Goal: Information Seeking & Learning: Learn about a topic

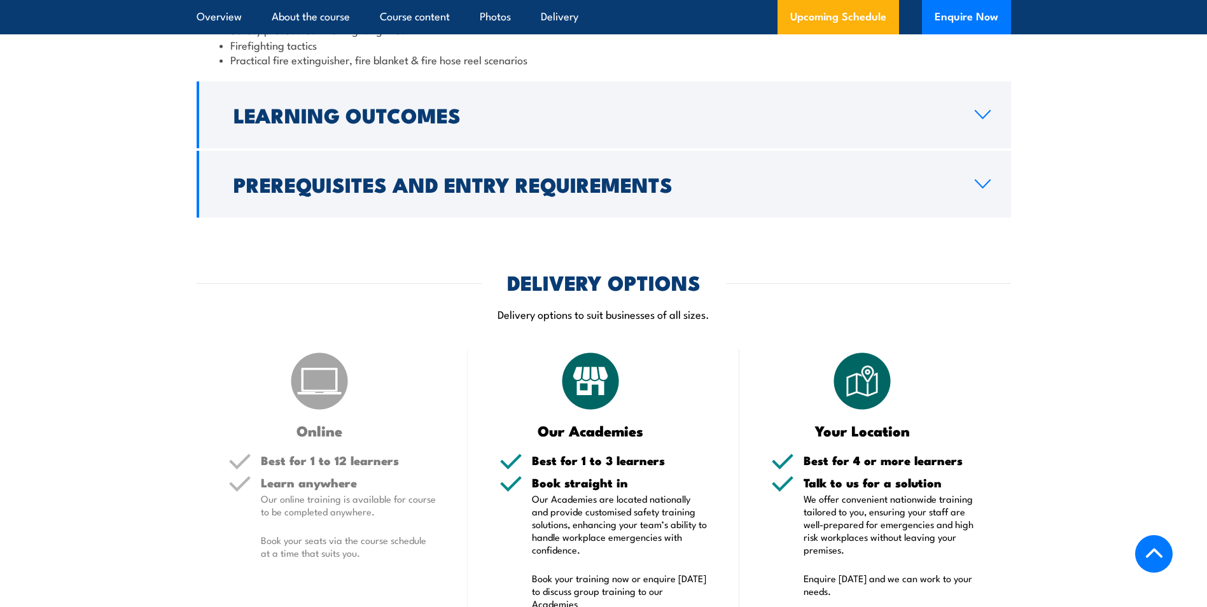
scroll to position [1463, 0]
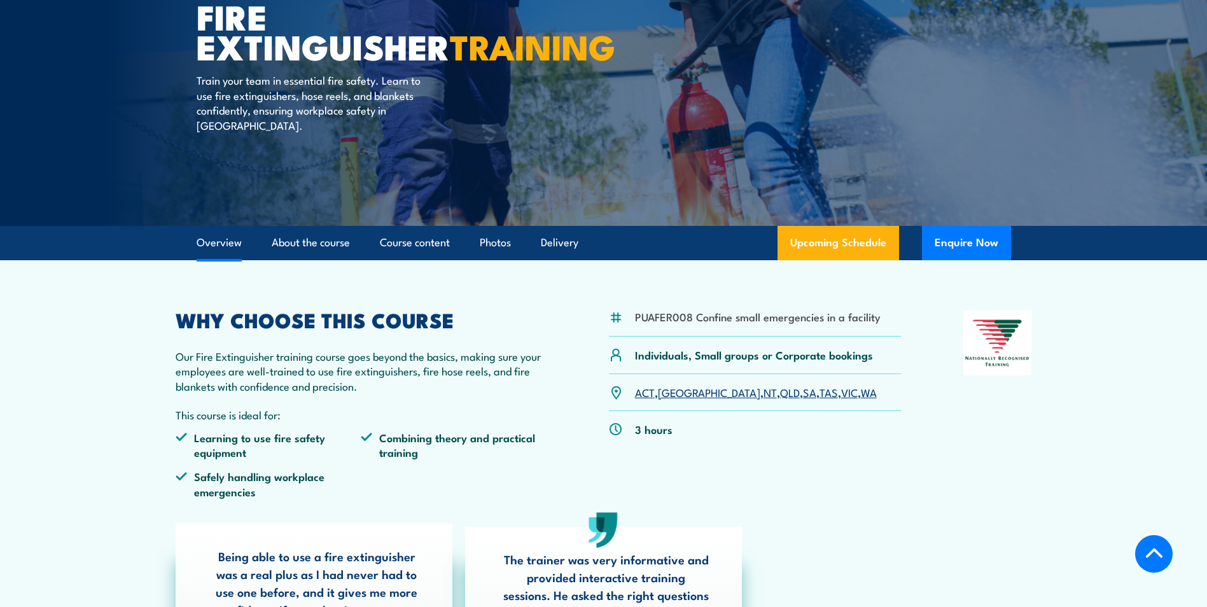
scroll to position [64, 0]
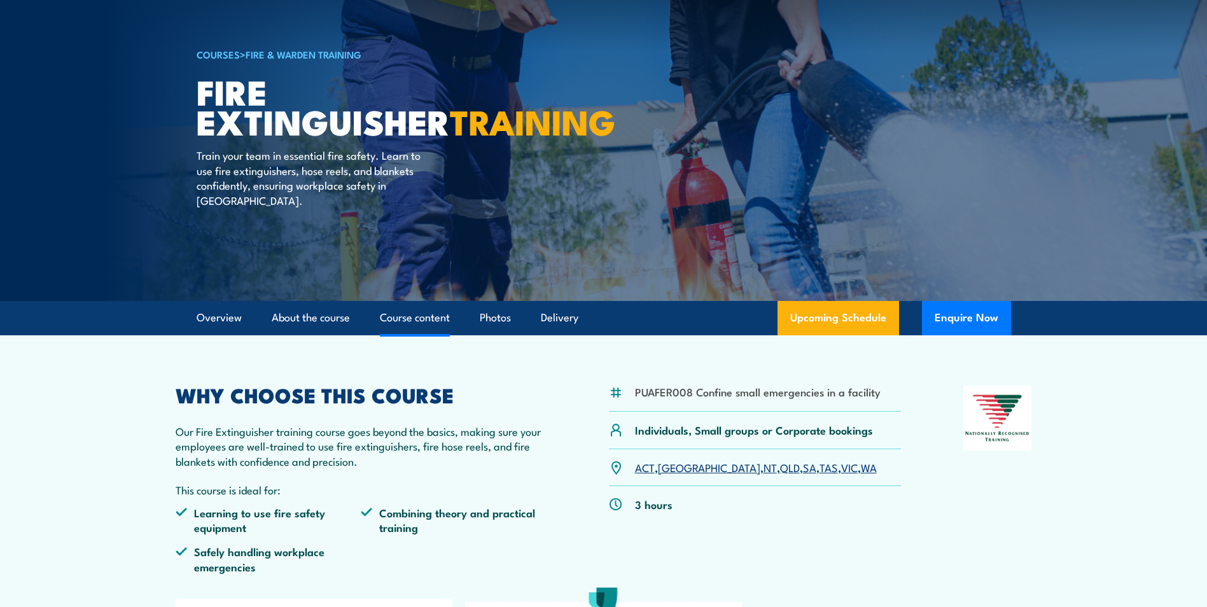
click at [401, 319] on link "Course content" at bounding box center [415, 318] width 70 height 34
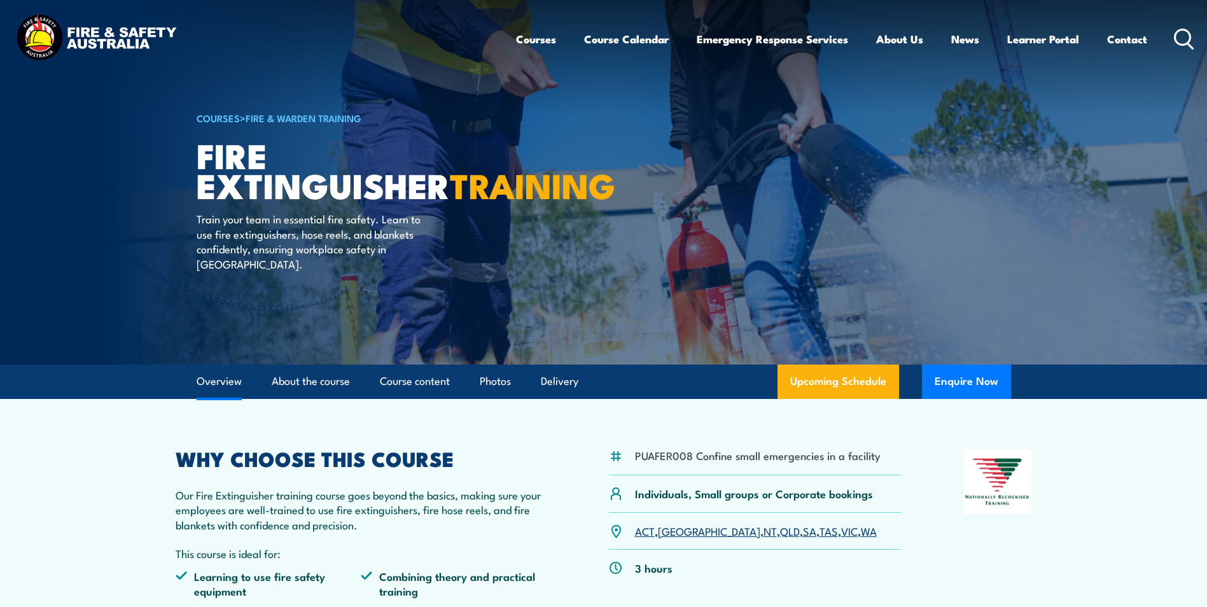
click at [235, 379] on link "Overview" at bounding box center [219, 382] width 45 height 34
click at [209, 115] on link "COURSES" at bounding box center [218, 118] width 43 height 14
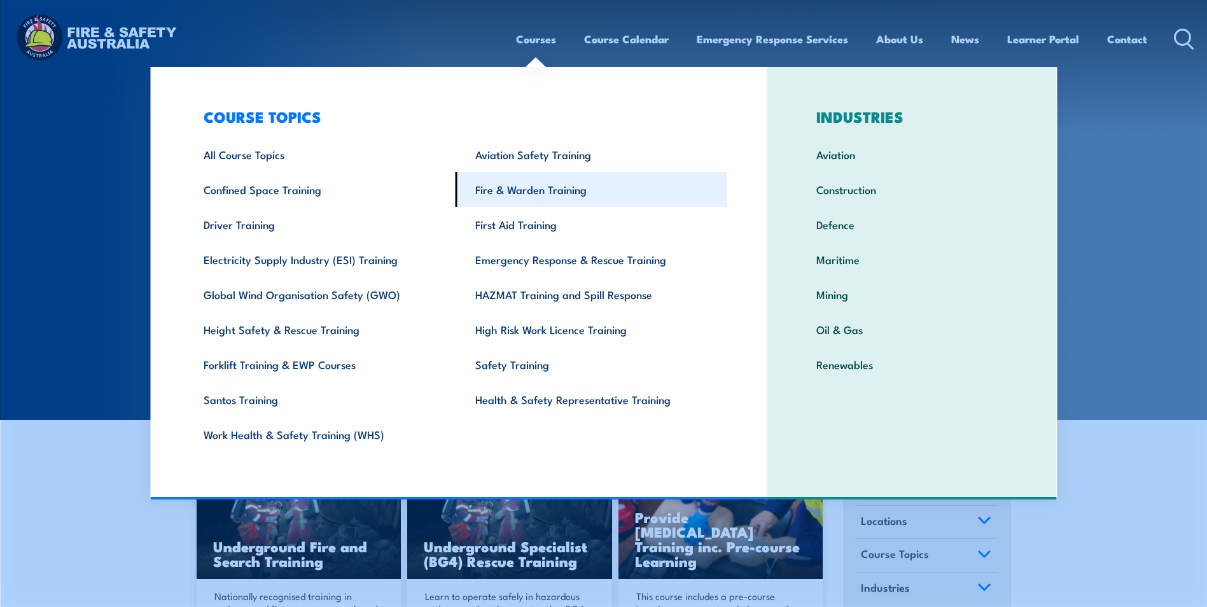
click at [517, 192] on link "Fire & Warden Training" at bounding box center [592, 189] width 272 height 35
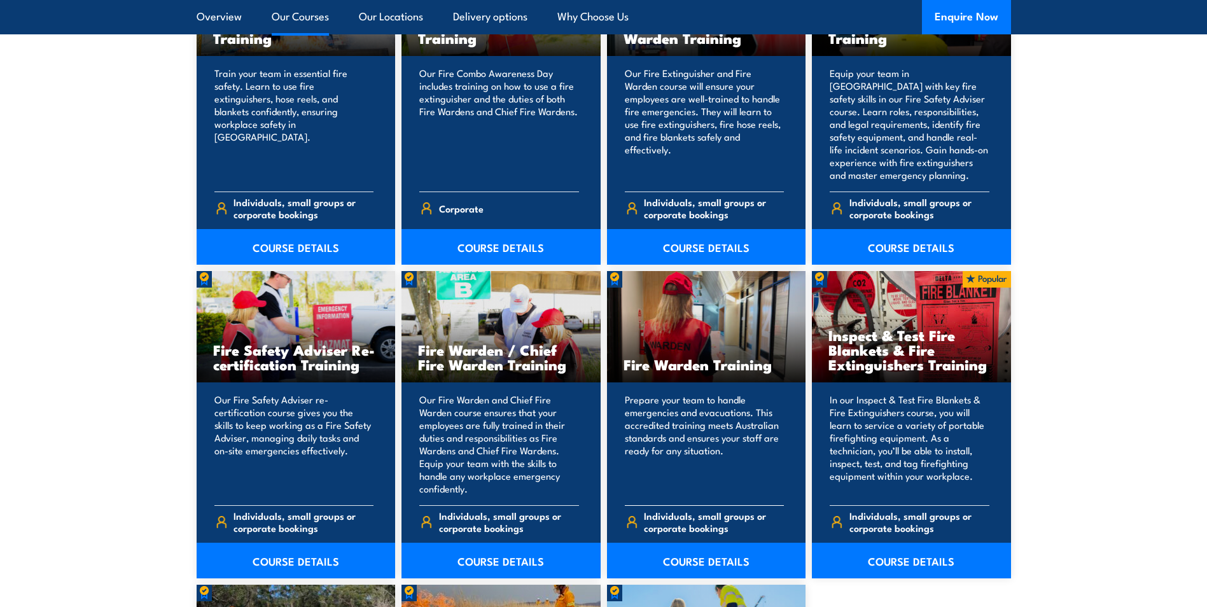
scroll to position [1527, 0]
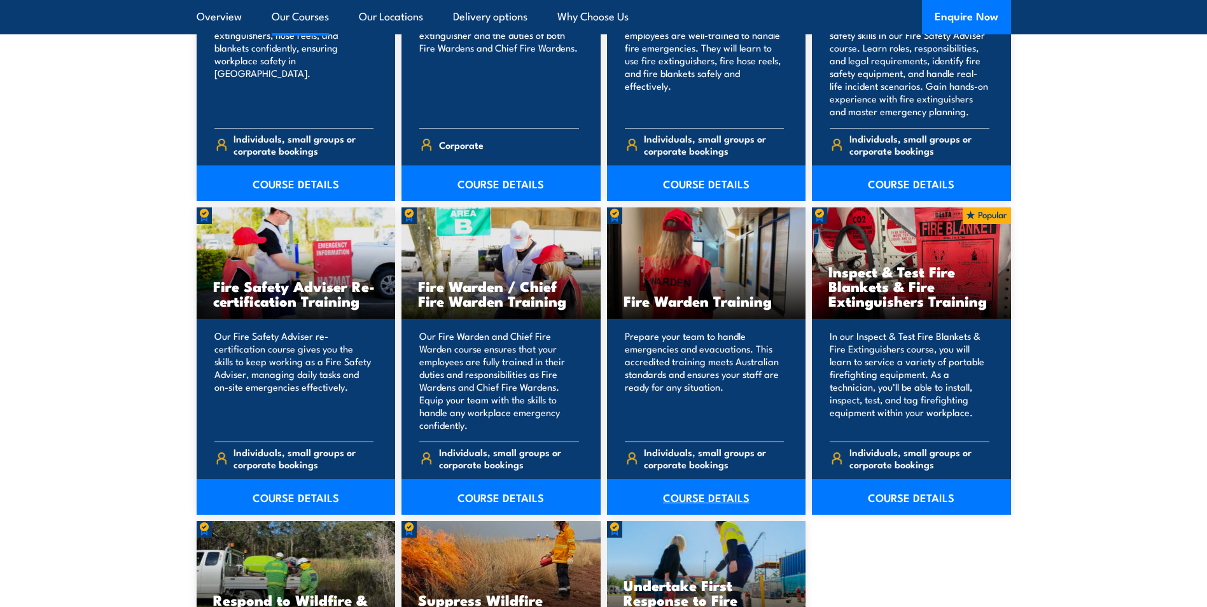
click at [707, 497] on link "COURSE DETAILS" at bounding box center [706, 497] width 199 height 36
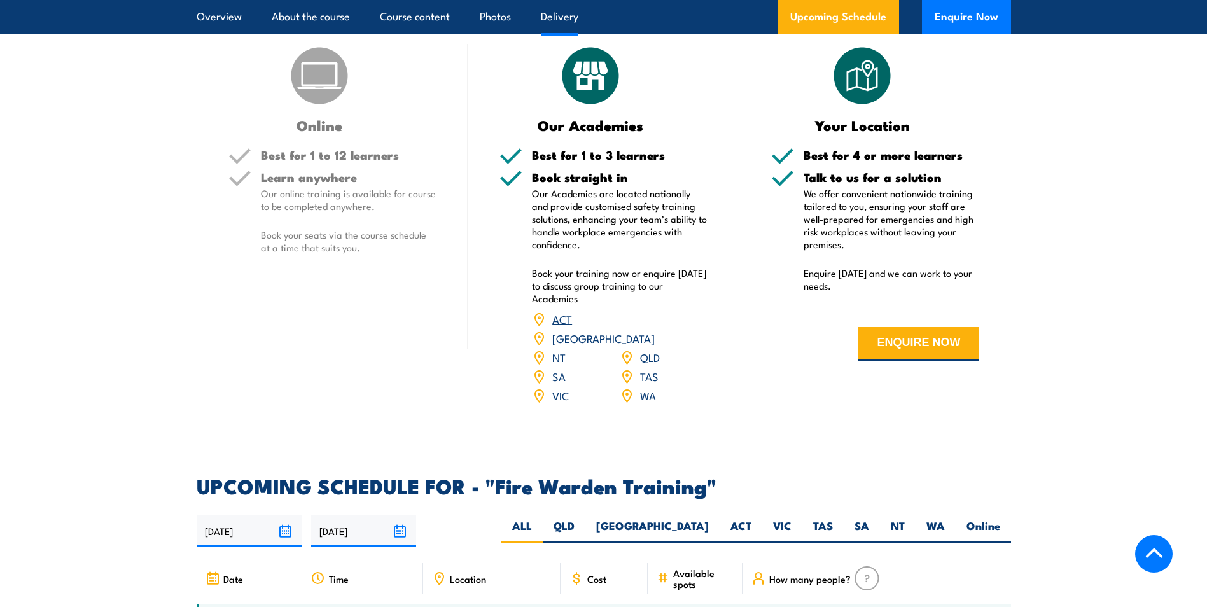
scroll to position [1591, 0]
